Goal: Task Accomplishment & Management: Manage account settings

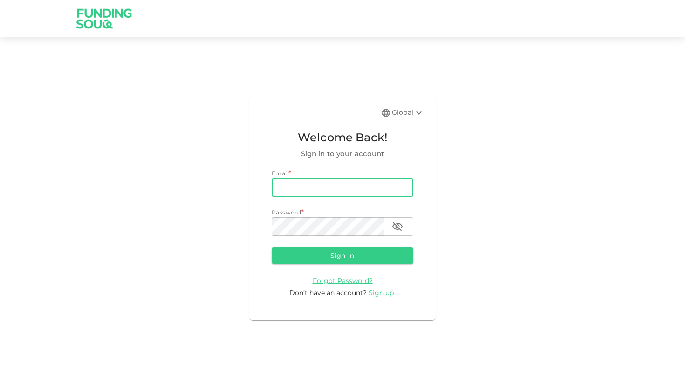
click at [332, 190] on input "email" at bounding box center [343, 187] width 142 height 19
type input "[PERSON_NAME][EMAIL_ADDRESS][DOMAIN_NAME]"
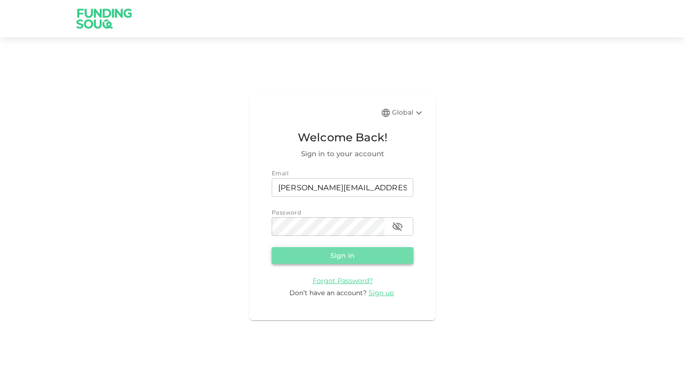
click at [336, 261] on button "Sign in" at bounding box center [343, 255] width 142 height 17
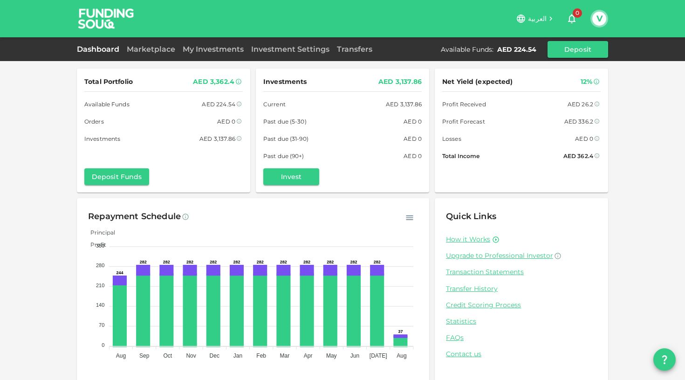
click at [203, 40] on div "Dashboard Marketplace My Investments Investment Settings Transfers Available Fu…" at bounding box center [342, 49] width 685 height 24
click at [203, 44] on div "My Investments" at bounding box center [213, 49] width 69 height 11
click at [204, 48] on link "My Investments" at bounding box center [213, 49] width 69 height 9
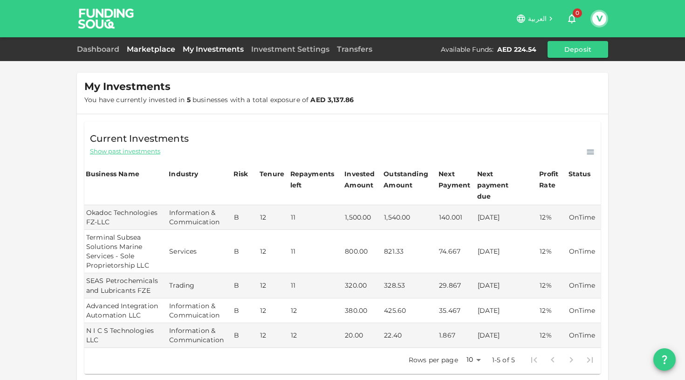
click at [149, 48] on link "Marketplace" at bounding box center [151, 49] width 56 height 9
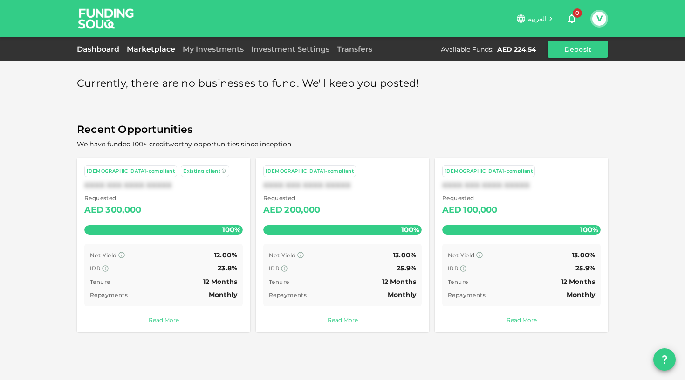
click at [85, 51] on link "Dashboard" at bounding box center [100, 49] width 46 height 9
